Goal: Use online tool/utility: Utilize a website feature to perform a specific function

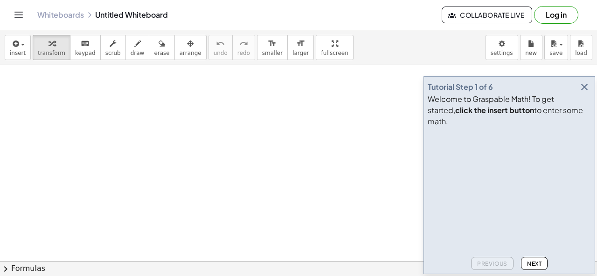
click at [583, 93] on icon "button" at bounding box center [584, 87] width 11 height 11
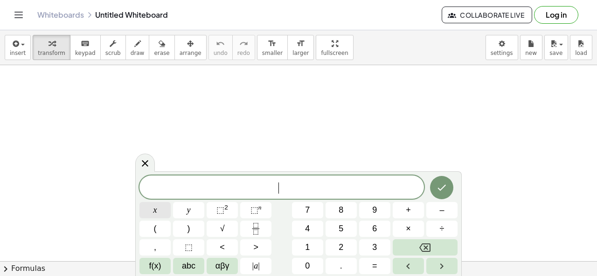
click at [159, 210] on button "x" at bounding box center [154, 210] width 31 height 16
click at [223, 205] on span "⬚ 2" at bounding box center [222, 210] width 12 height 13
click at [442, 214] on span "–" at bounding box center [441, 210] width 5 height 13
click at [372, 247] on span "3" at bounding box center [374, 248] width 5 height 13
click at [166, 211] on button "x" at bounding box center [154, 210] width 31 height 16
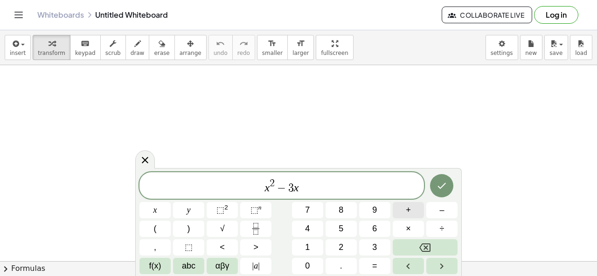
click at [402, 212] on button "+" at bounding box center [408, 210] width 31 height 16
click at [337, 222] on button "5" at bounding box center [340, 229] width 31 height 16
click at [447, 189] on icon "Done" at bounding box center [441, 185] width 11 height 11
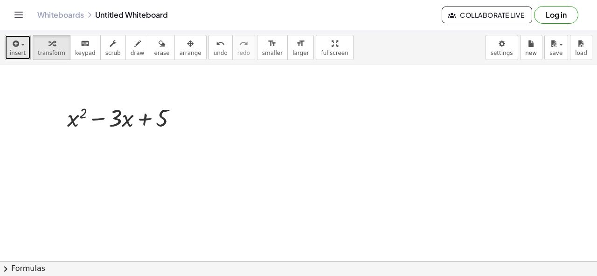
click at [15, 47] on icon "button" at bounding box center [15, 43] width 8 height 11
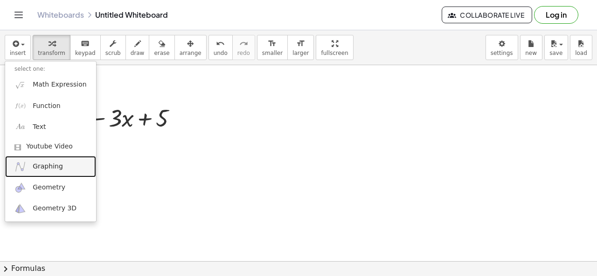
click at [47, 167] on span "Graphing" at bounding box center [48, 166] width 30 height 9
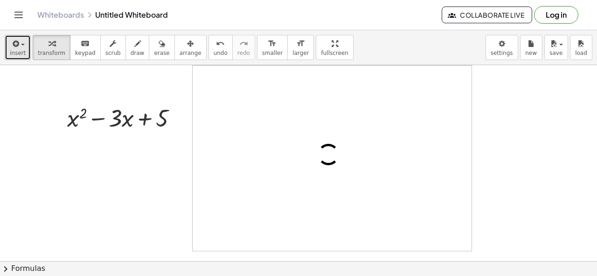
click at [20, 55] on span "insert" at bounding box center [18, 53] width 16 height 7
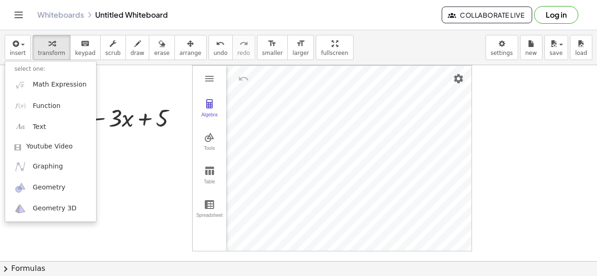
drag, startPoint x: 152, startPoint y: 168, endPoint x: 148, endPoint y: 162, distance: 6.5
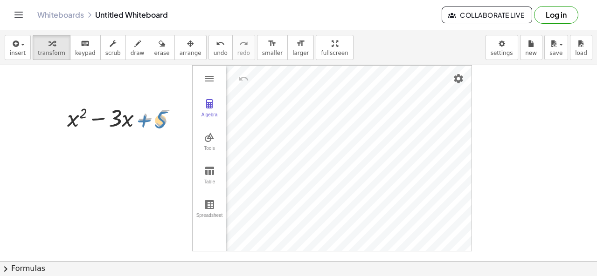
click at [143, 123] on div at bounding box center [125, 118] width 127 height 32
drag, startPoint x: 87, startPoint y: 123, endPoint x: 428, endPoint y: 124, distance: 341.3
click at [421, 164] on div "· x − · 3 + x 2 − · 3 · x + 5 Algebra Tools Table Spreadsheet GeoGebra Graphing…" at bounding box center [298, 261] width 597 height 393
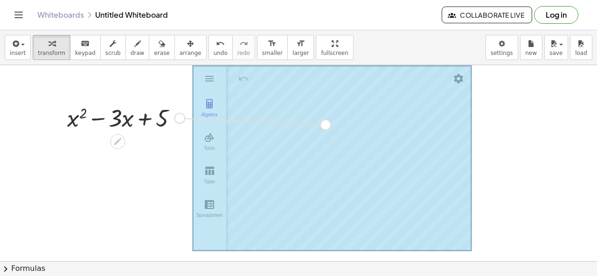
drag, startPoint x: 187, startPoint y: 118, endPoint x: 333, endPoint y: 124, distance: 146.1
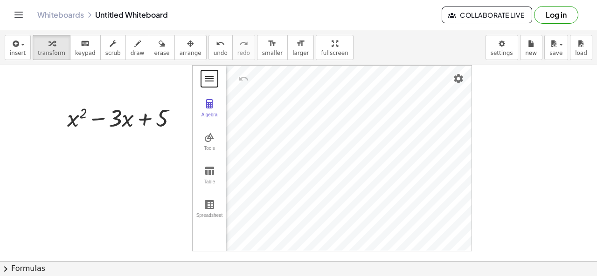
click at [214, 81] on button "Graphing Calculator" at bounding box center [209, 78] width 17 height 17
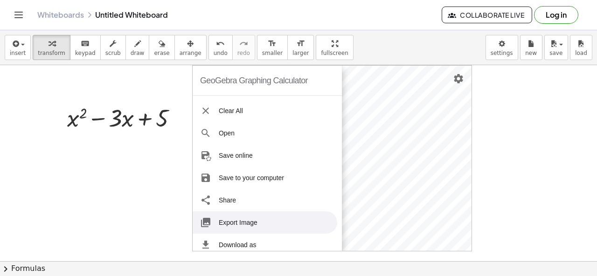
click at [138, 198] on div at bounding box center [298, 261] width 597 height 393
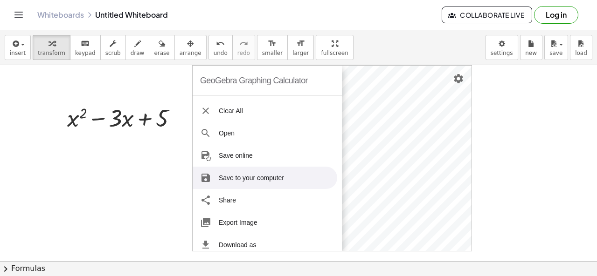
click at [522, 143] on div at bounding box center [298, 261] width 597 height 393
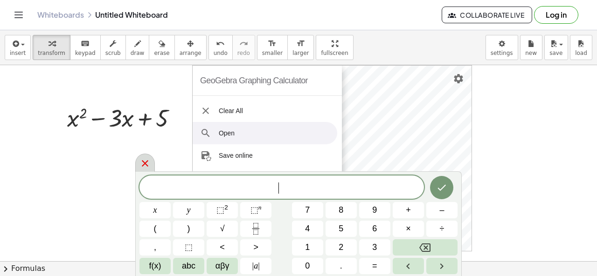
click at [142, 164] on icon at bounding box center [144, 163] width 11 height 11
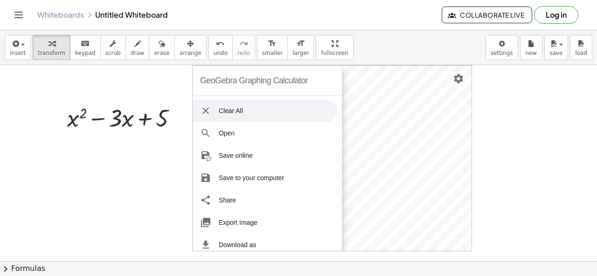
click at [208, 107] on img "Graphing Calculator" at bounding box center [205, 110] width 11 height 11
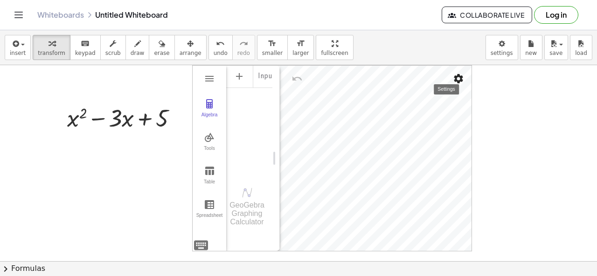
click at [457, 79] on img "Settings" at bounding box center [458, 78] width 11 height 11
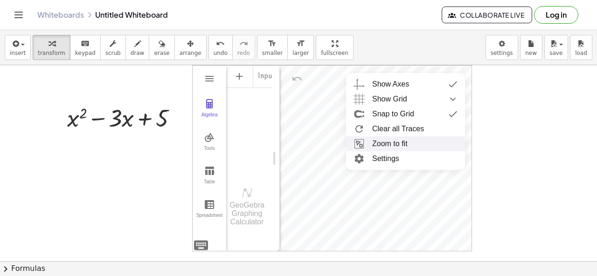
click at [392, 145] on li "Zoom to fit" at bounding box center [405, 144] width 119 height 15
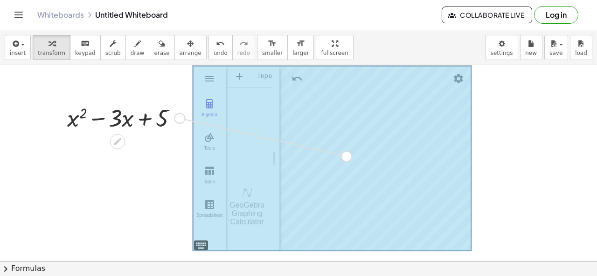
drag, startPoint x: 182, startPoint y: 118, endPoint x: 353, endPoint y: 157, distance: 175.2
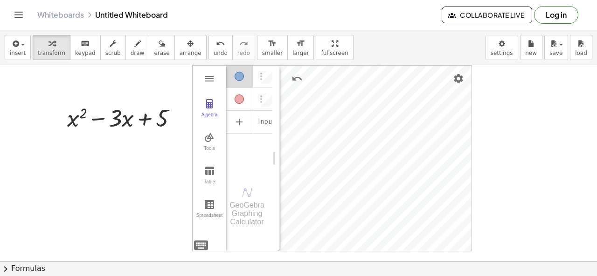
click at [270, 76] on div "Algebra" at bounding box center [264, 76] width 17 height 22
click at [241, 96] on div "Algebra" at bounding box center [239, 99] width 9 height 9
click at [241, 100] on div "Algebra" at bounding box center [239, 99] width 9 height 9
click at [553, 57] on button "save" at bounding box center [556, 47] width 24 height 25
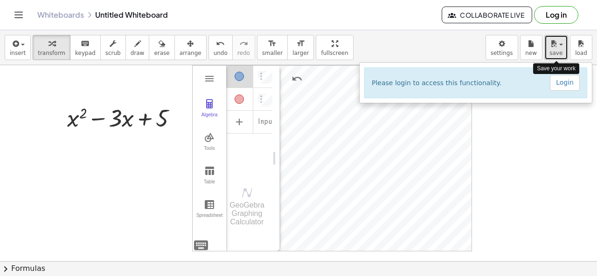
click at [553, 44] on icon "button" at bounding box center [553, 43] width 8 height 11
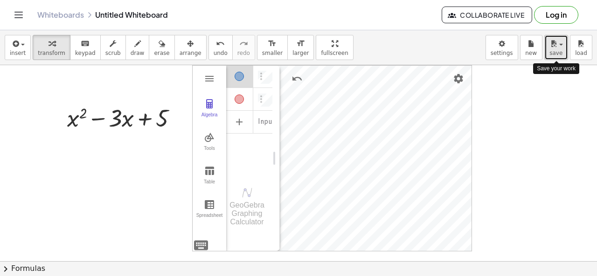
click at [556, 47] on icon "button" at bounding box center [553, 43] width 8 height 11
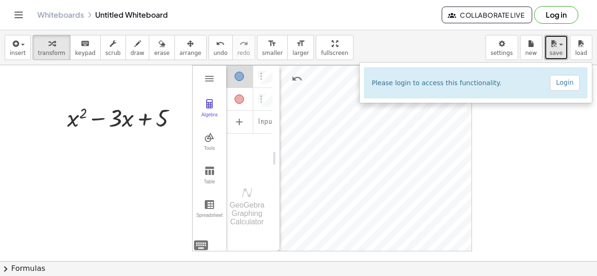
drag, startPoint x: 524, startPoint y: 155, endPoint x: 520, endPoint y: 151, distance: 6.3
click at [522, 154] on div at bounding box center [298, 261] width 597 height 393
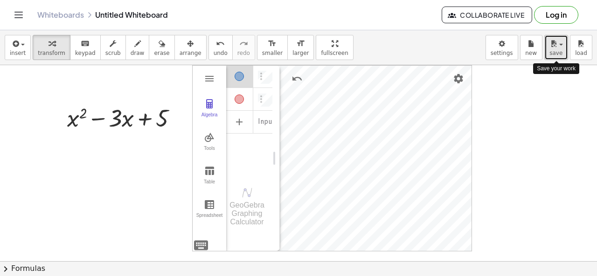
click at [561, 45] on span "button" at bounding box center [561, 45] width 4 height 2
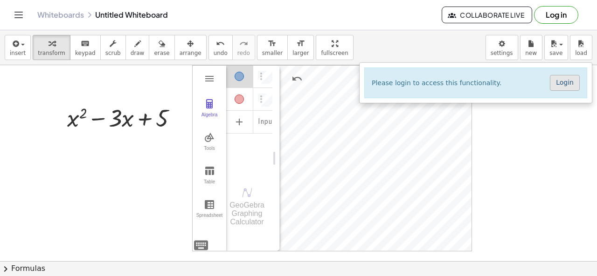
click at [561, 83] on link "Login" at bounding box center [565, 83] width 30 height 16
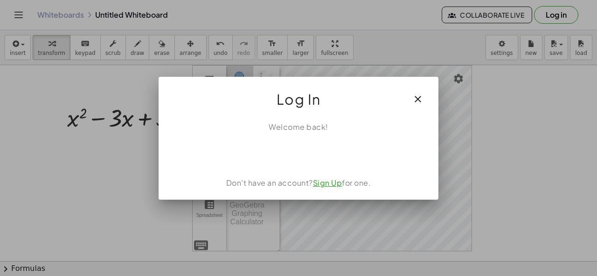
click at [418, 97] on icon "button" at bounding box center [417, 99] width 11 height 11
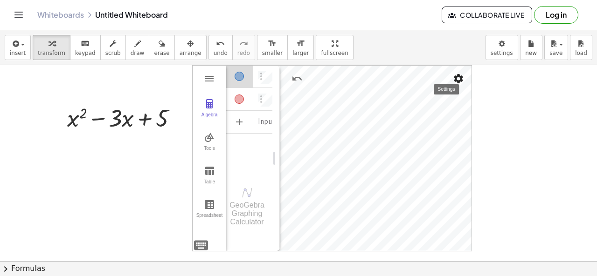
click at [461, 81] on img "Settings" at bounding box center [458, 78] width 11 height 11
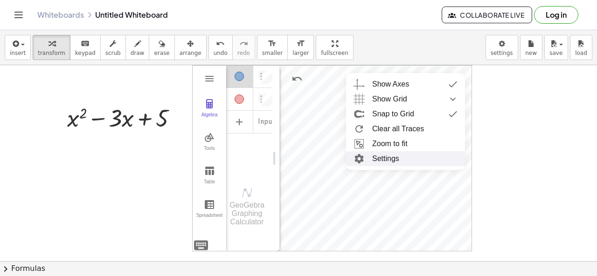
click at [390, 156] on li "Settings" at bounding box center [405, 159] width 119 height 15
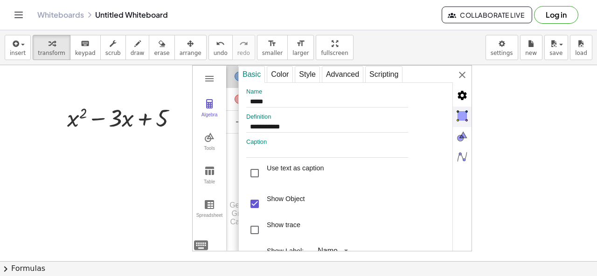
click at [464, 112] on img "Objects" at bounding box center [462, 116] width 19 height 19
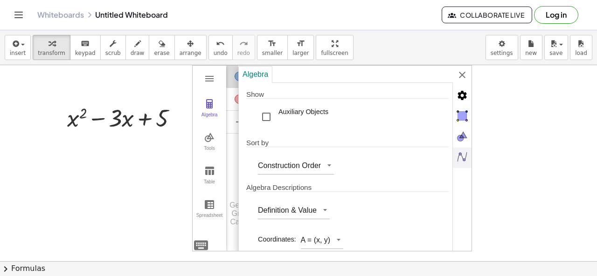
click at [460, 152] on img "Algebra" at bounding box center [462, 157] width 19 height 19
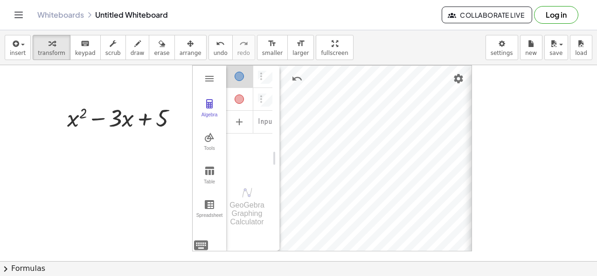
click at [464, 74] on div "GeoGebra Graphing Calculator Clear All Open Save online Save to your computer S…" at bounding box center [332, 158] width 280 height 187
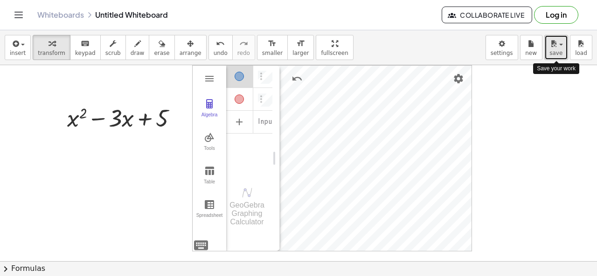
click at [565, 52] on button "save" at bounding box center [556, 47] width 24 height 25
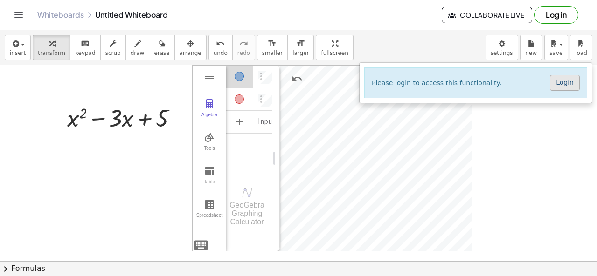
click at [559, 83] on link "Login" at bounding box center [565, 83] width 30 height 16
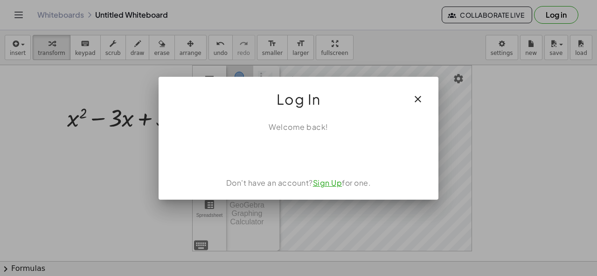
click at [328, 183] on link "Sign Up" at bounding box center [327, 183] width 29 height 10
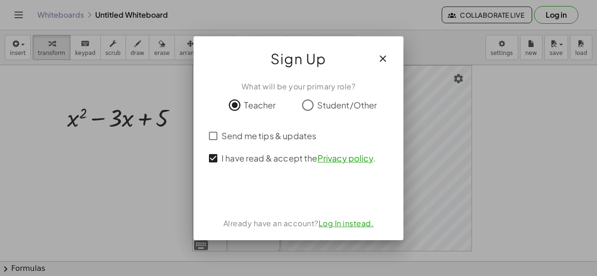
click at [381, 59] on icon "button" at bounding box center [382, 58] width 11 height 11
